Goal: Navigation & Orientation: Find specific page/section

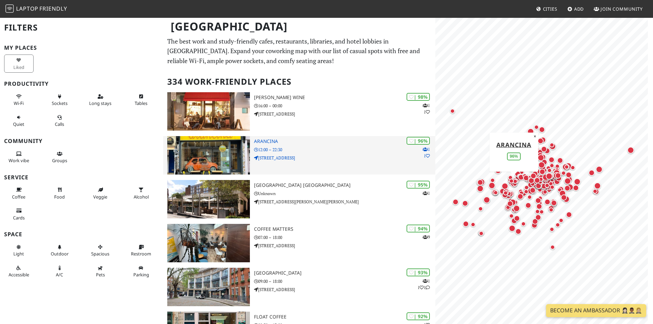
click at [267, 143] on h3 "Arancina" at bounding box center [344, 142] width 181 height 6
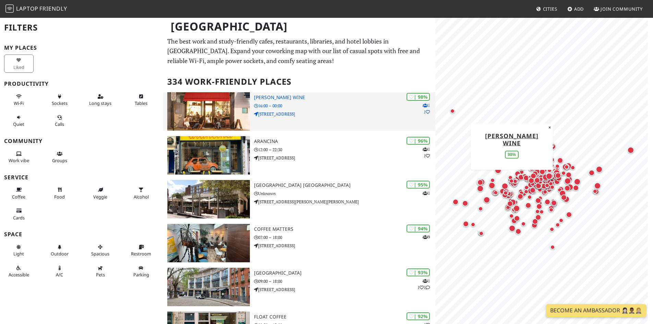
click at [282, 95] on h3 "Franklin's Wine" at bounding box center [344, 98] width 181 height 6
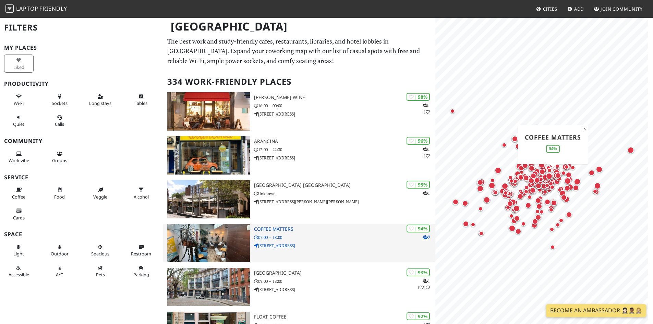
click at [282, 230] on h3 "Coffee Matters" at bounding box center [344, 229] width 181 height 6
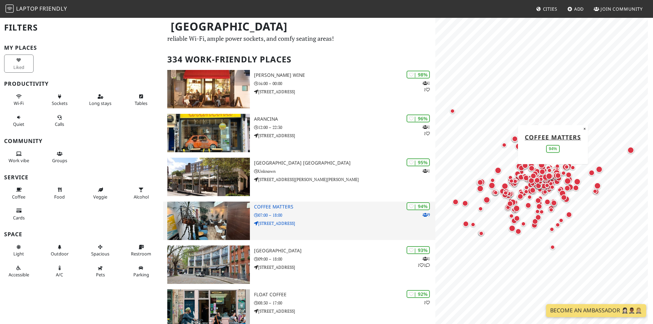
scroll to position [69, 0]
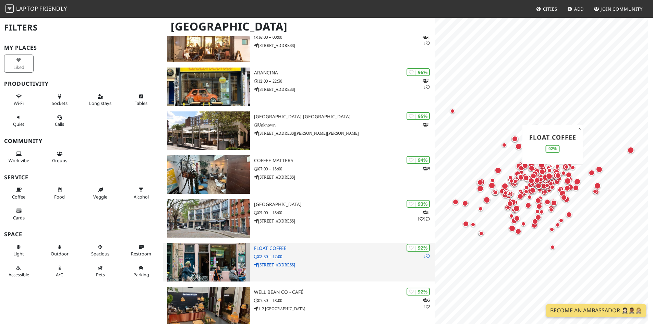
click at [272, 248] on h3 "Float Coffee" at bounding box center [344, 249] width 181 height 6
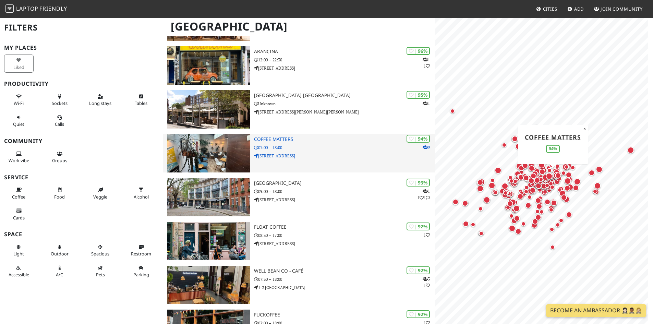
scroll to position [171, 0]
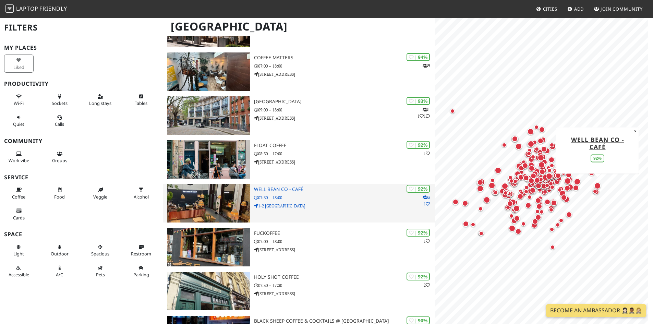
click at [286, 192] on h3 "Well Bean Co - Café" at bounding box center [344, 190] width 181 height 6
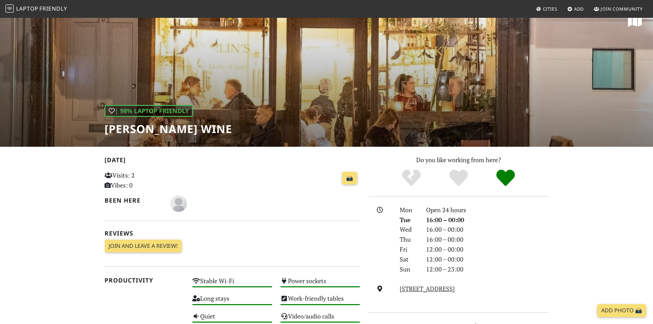
scroll to position [3, 0]
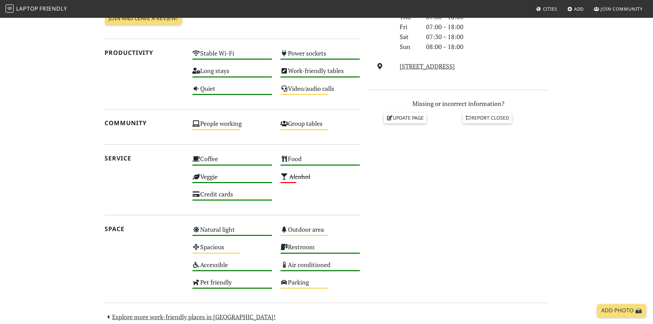
scroll to position [306, 0]
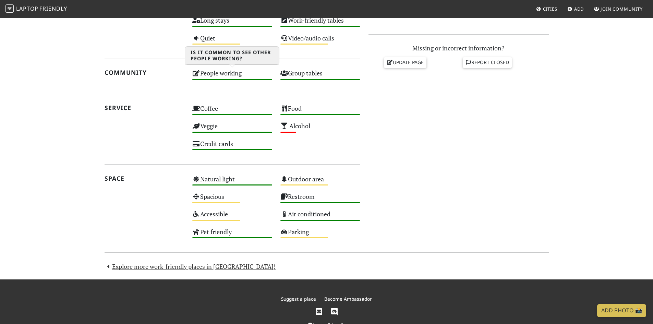
scroll to position [309, 0]
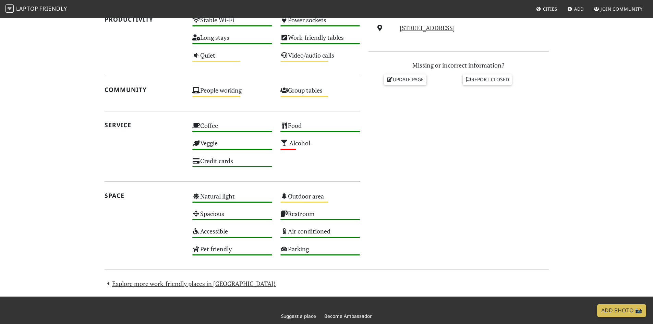
scroll to position [274, 0]
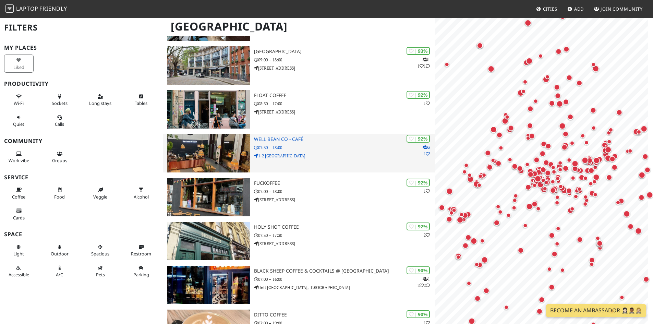
scroll to position [240, 0]
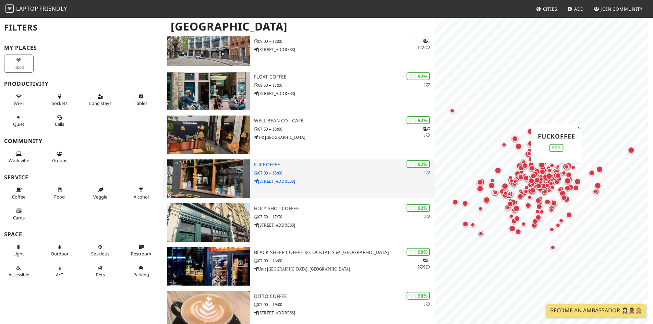
click at [258, 165] on h3 "Fuckoffee" at bounding box center [344, 165] width 181 height 6
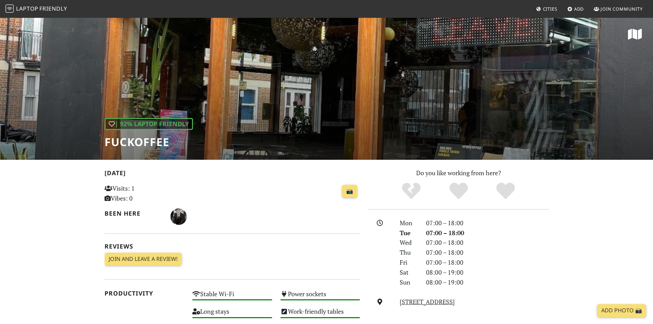
click at [632, 37] on icon at bounding box center [635, 34] width 14 height 12
